Goal: Task Accomplishment & Management: Complete application form

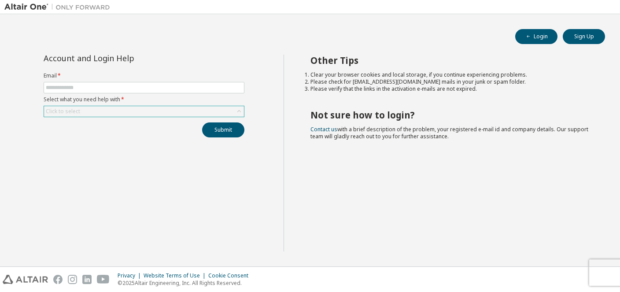
click at [90, 115] on div "Click to select" at bounding box center [144, 111] width 200 height 11
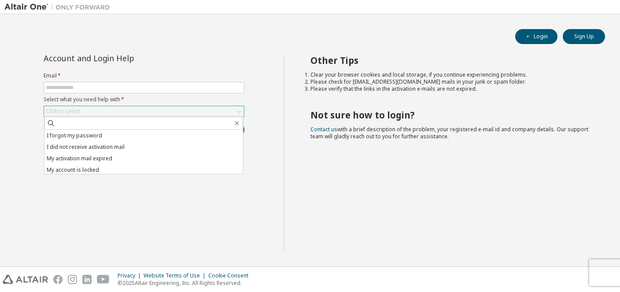
click at [88, 113] on div "Click to select" at bounding box center [144, 111] width 200 height 11
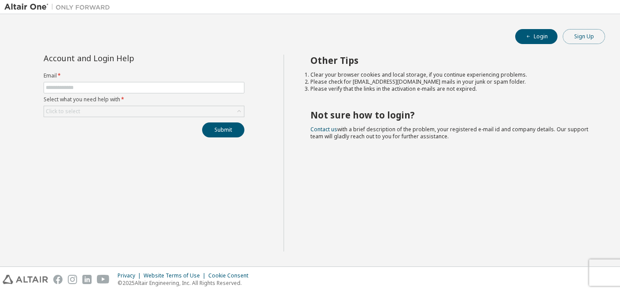
click at [600, 37] on button "Sign Up" at bounding box center [583, 36] width 42 height 15
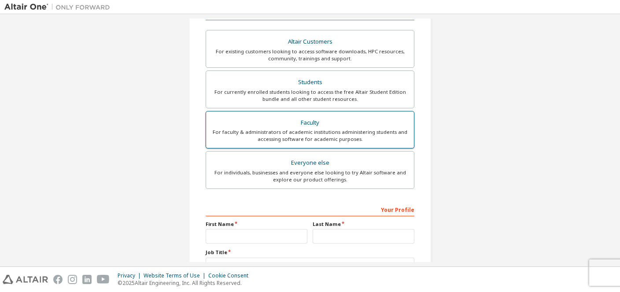
scroll to position [170, 0]
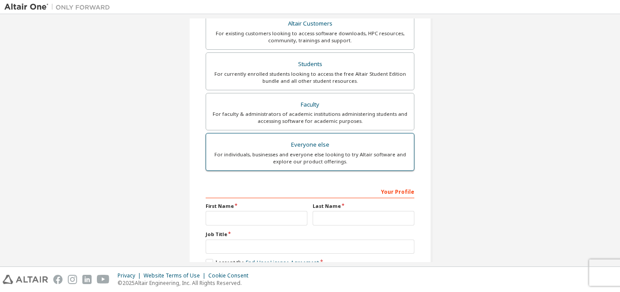
click at [283, 147] on div "Everyone else" at bounding box center [309, 145] width 197 height 12
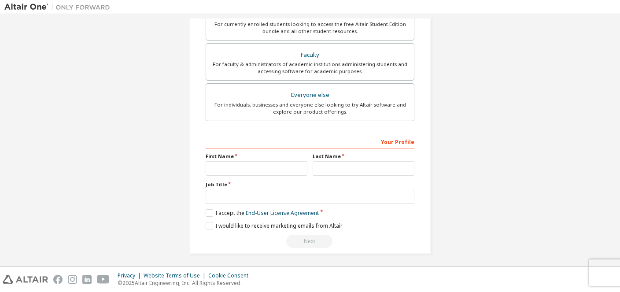
scroll to position [220, 0]
click at [253, 166] on input "text" at bounding box center [256, 168] width 102 height 15
type input "*"
type input "******"
click at [339, 167] on input "text" at bounding box center [363, 168] width 102 height 15
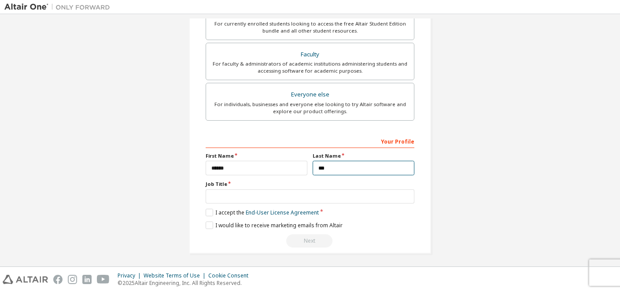
type input "***"
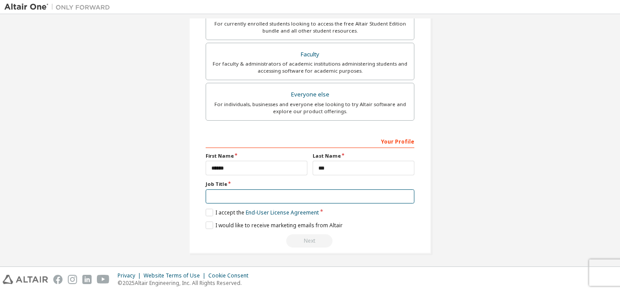
click at [271, 197] on input "text" at bounding box center [309, 196] width 209 height 15
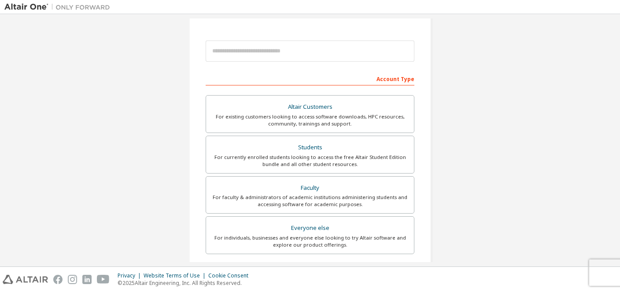
scroll to position [178, 0]
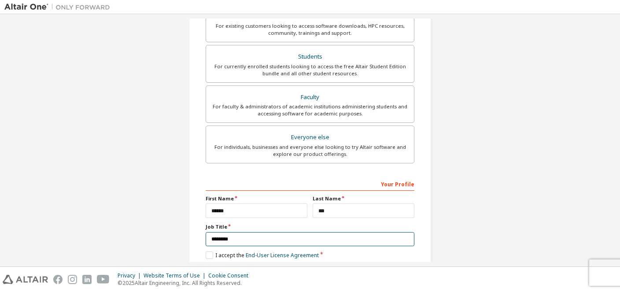
click at [214, 236] on input "********" at bounding box center [309, 239] width 209 height 15
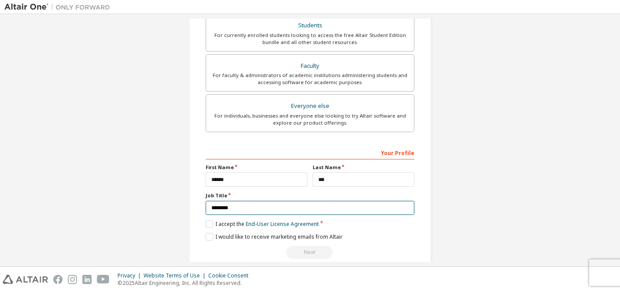
scroll to position [220, 0]
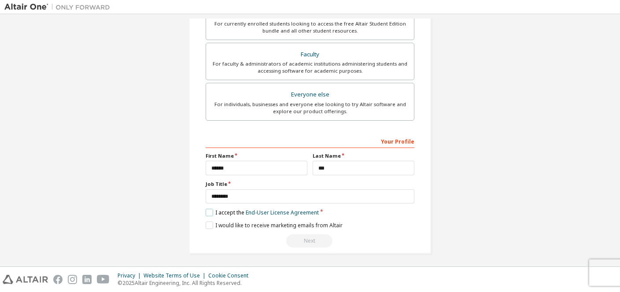
click at [213, 209] on label "I accept the End-User License Agreement" at bounding box center [261, 212] width 113 height 7
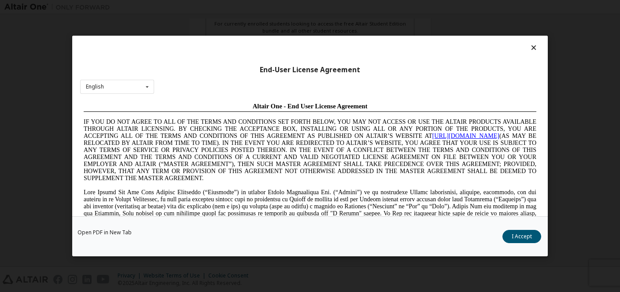
scroll to position [0, 0]
click at [519, 240] on button "I Accept" at bounding box center [521, 236] width 39 height 13
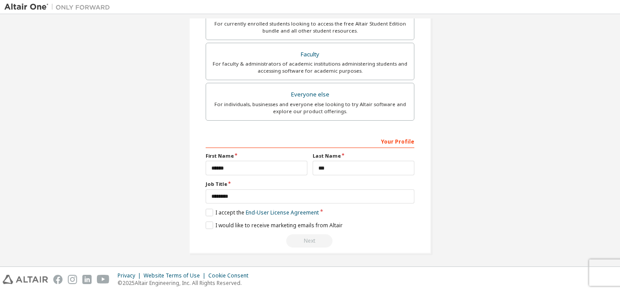
click at [312, 239] on div "Next" at bounding box center [309, 240] width 209 height 13
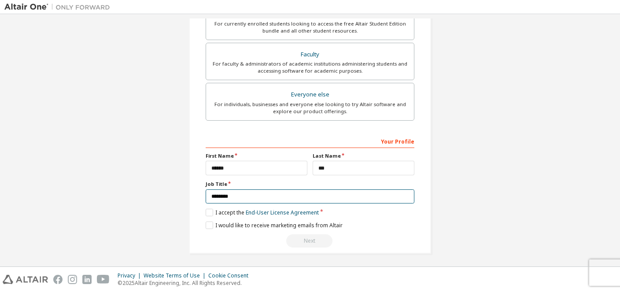
click at [244, 193] on input "********" at bounding box center [309, 196] width 209 height 15
type input "********"
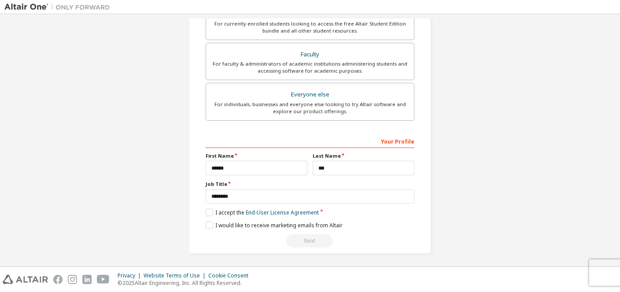
click at [325, 237] on div "Next" at bounding box center [309, 240] width 209 height 13
click at [322, 230] on div "**********" at bounding box center [309, 191] width 209 height 114
click at [313, 235] on div "Next" at bounding box center [309, 240] width 209 height 13
click at [213, 222] on label "I would like to receive marketing emails from Altair" at bounding box center [273, 224] width 137 height 7
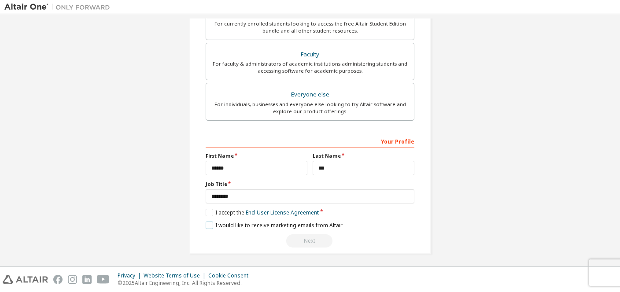
click at [209, 221] on label "I would like to receive marketing emails from Altair" at bounding box center [273, 224] width 137 height 7
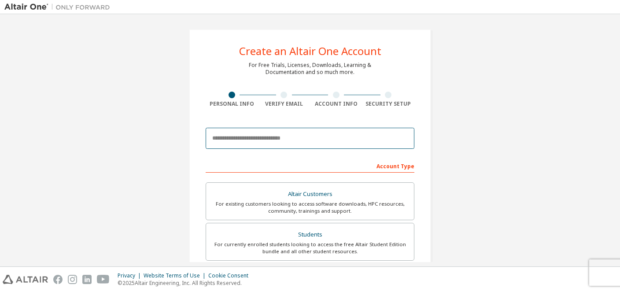
click at [239, 143] on input "email" at bounding box center [309, 138] width 209 height 21
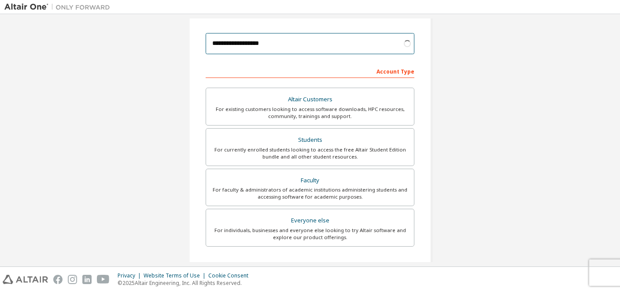
scroll to position [213, 0]
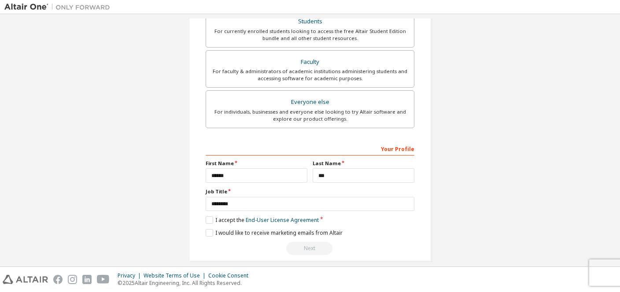
type input "**********"
drag, startPoint x: 305, startPoint y: 248, endPoint x: 326, endPoint y: 216, distance: 38.1
click at [305, 248] on div "Next" at bounding box center [309, 248] width 209 height 13
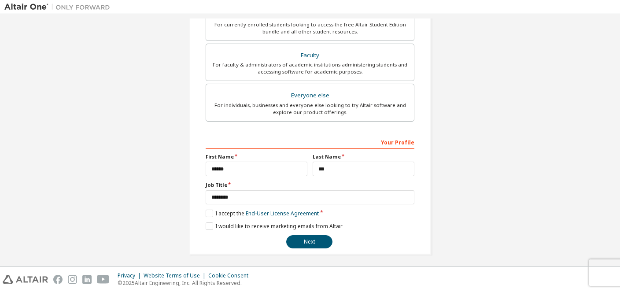
scroll to position [220, 0]
click at [311, 239] on button "Next" at bounding box center [309, 240] width 46 height 13
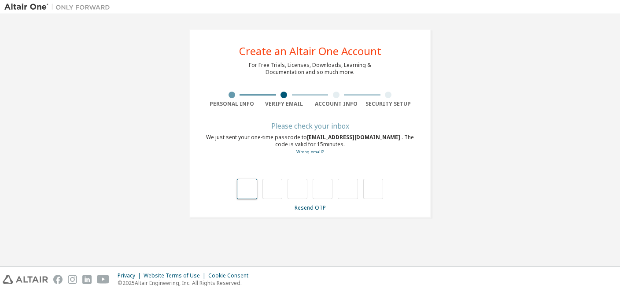
type input "*"
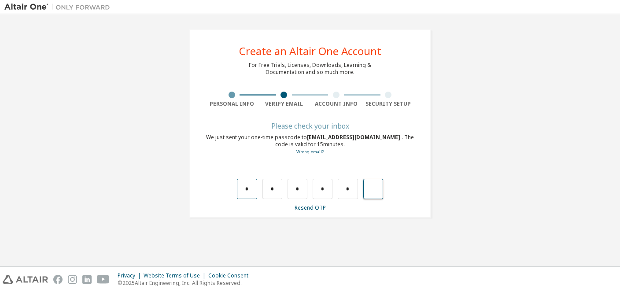
type input "*"
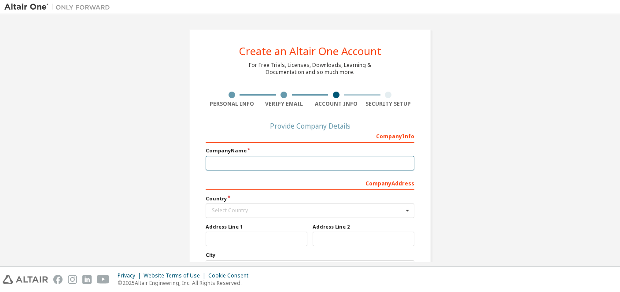
click at [232, 163] on input "text" at bounding box center [309, 163] width 209 height 15
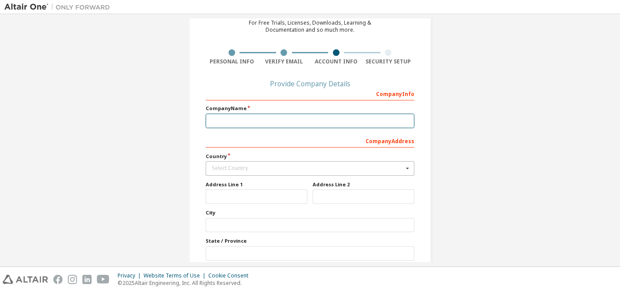
scroll to position [108, 0]
